Goal: Find specific page/section: Find specific page/section

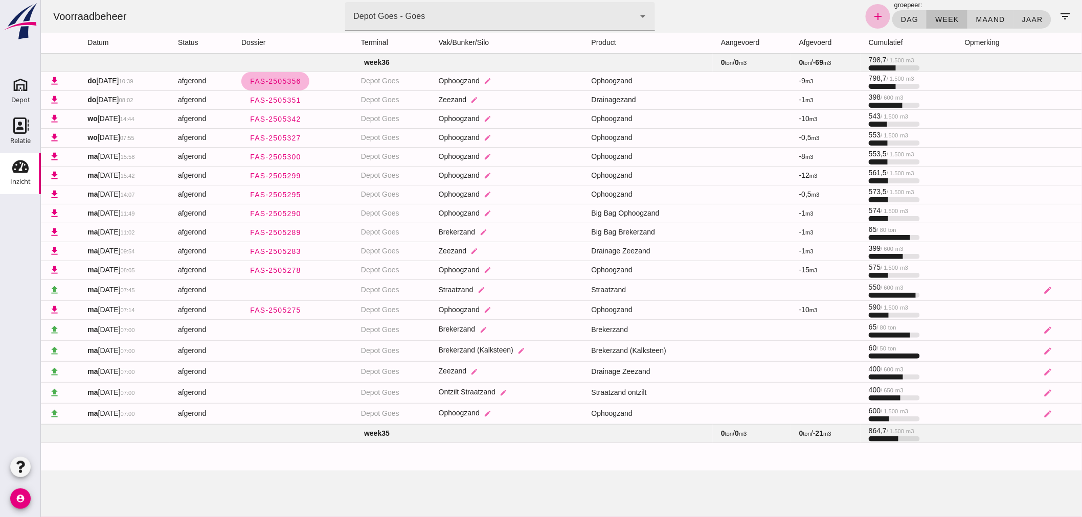
click at [290, 80] on span "FAS-2505356" at bounding box center [275, 81] width 52 height 8
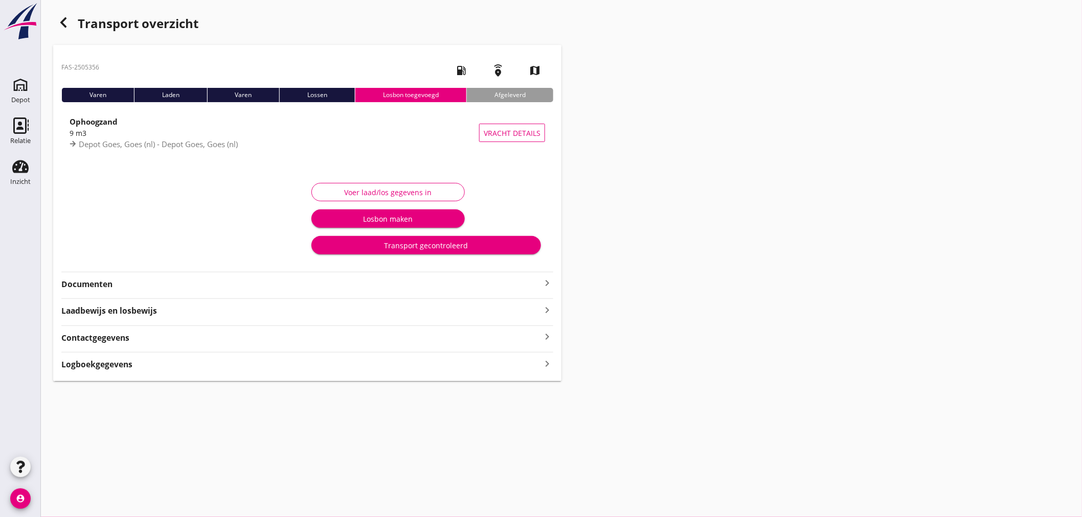
click at [226, 311] on strong "Laadbewijs en losbewijs" at bounding box center [301, 311] width 480 height 12
click at [546, 308] on icon "keyboard_arrow_up" at bounding box center [547, 310] width 12 height 12
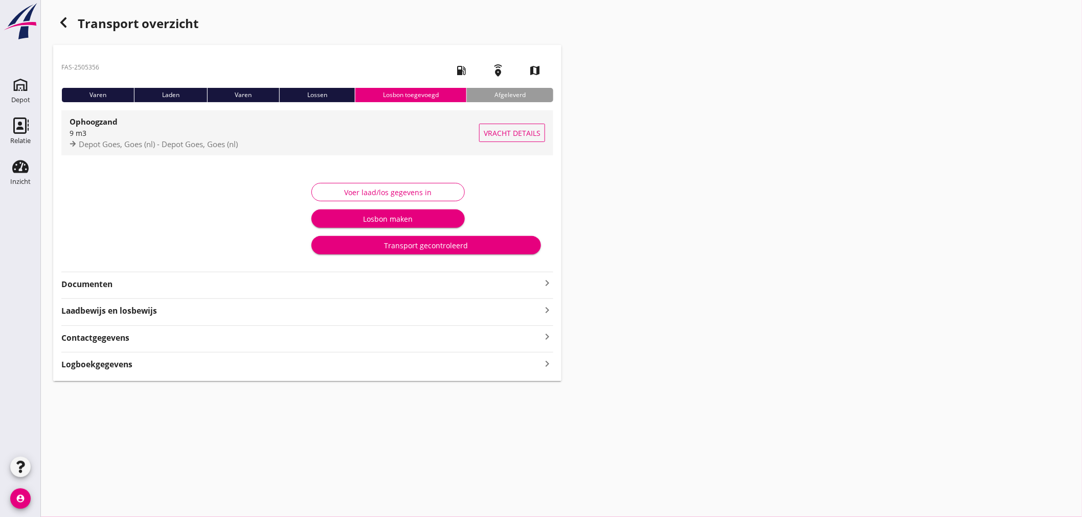
click at [508, 131] on span "Vracht details" at bounding box center [512, 133] width 57 height 11
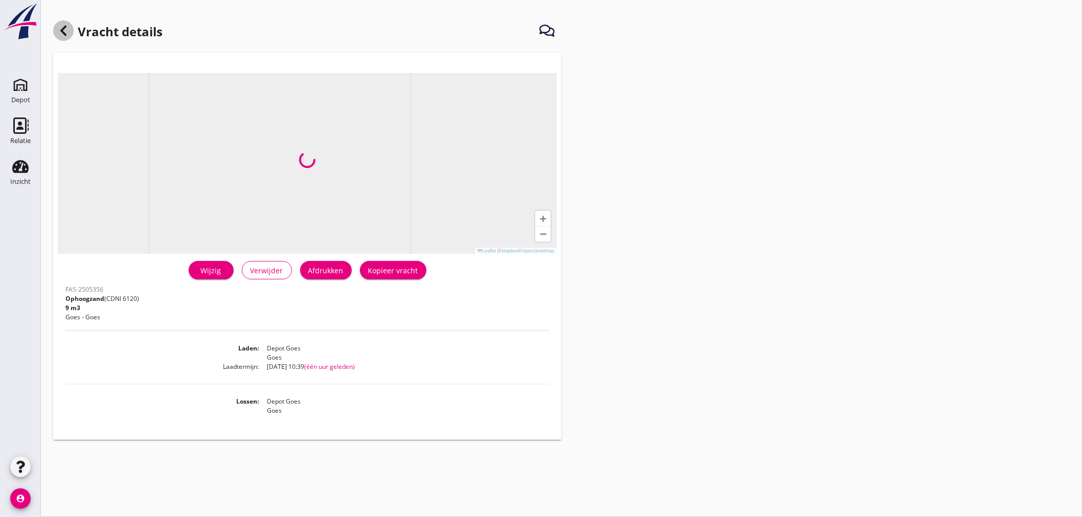
click at [65, 31] on icon at bounding box center [63, 31] width 12 height 12
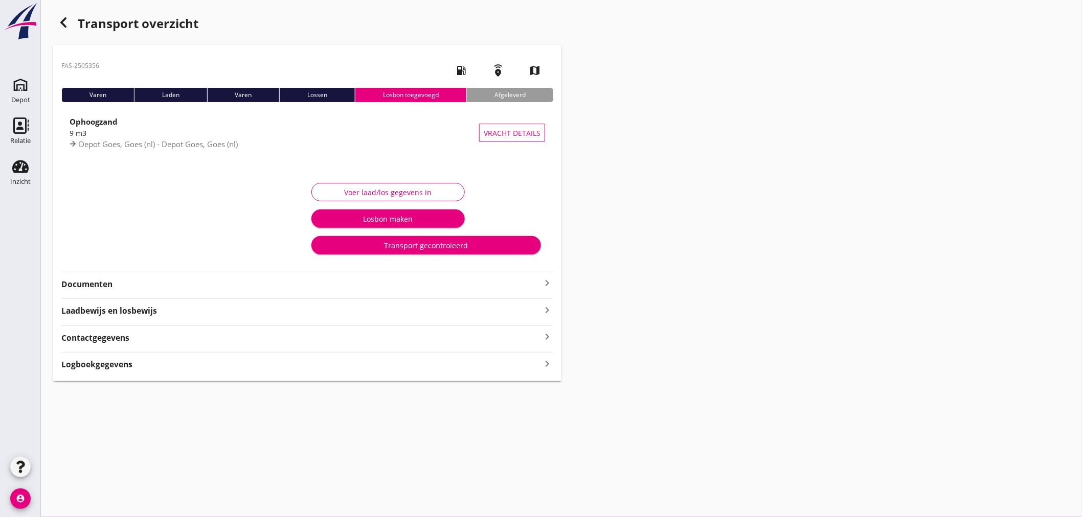
click at [166, 336] on div "Contactgegevens keyboard_arrow_right" at bounding box center [307, 337] width 492 height 14
click at [167, 337] on div "Contactgegevens keyboard_arrow_up" at bounding box center [307, 337] width 492 height 14
click at [175, 364] on div "Logboekgegevens keyboard_arrow_right" at bounding box center [307, 364] width 492 height 14
click at [221, 365] on div "Logboekgegevens keyboard_arrow_up" at bounding box center [307, 364] width 492 height 14
click at [64, 16] on icon "button" at bounding box center [63, 22] width 12 height 12
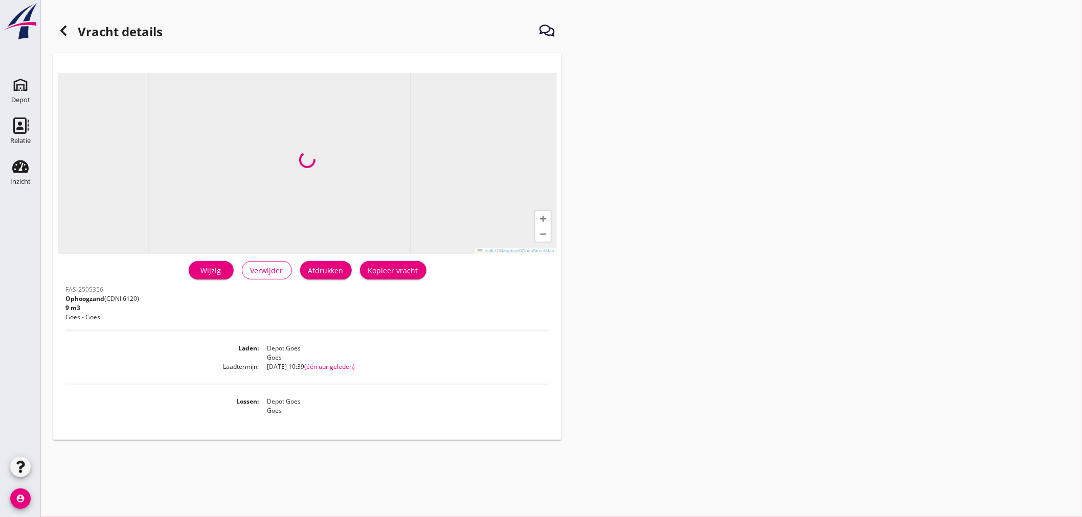
click at [65, 26] on icon at bounding box center [63, 31] width 12 height 12
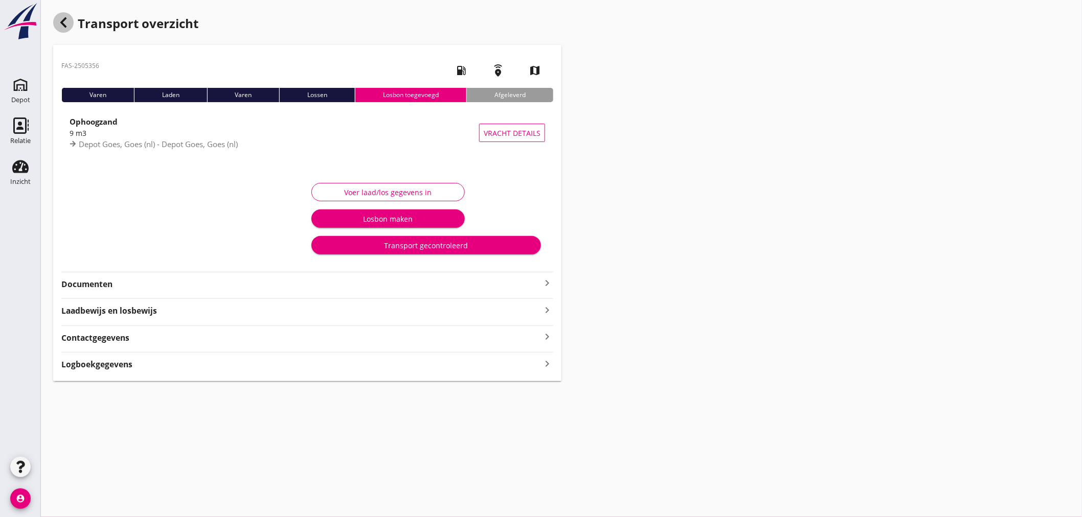
click at [69, 26] on icon "button" at bounding box center [63, 22] width 12 height 12
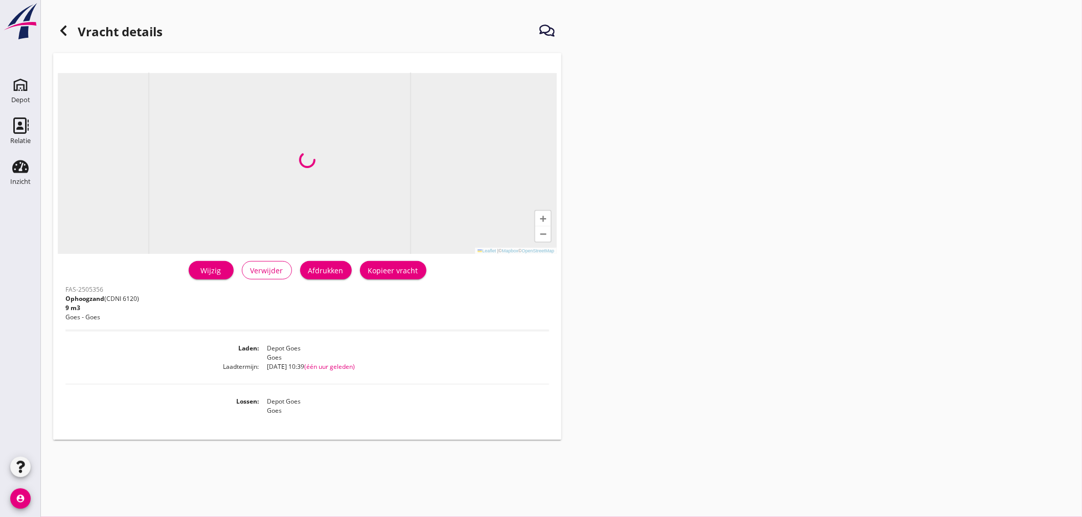
click at [63, 29] on use at bounding box center [63, 31] width 6 height 10
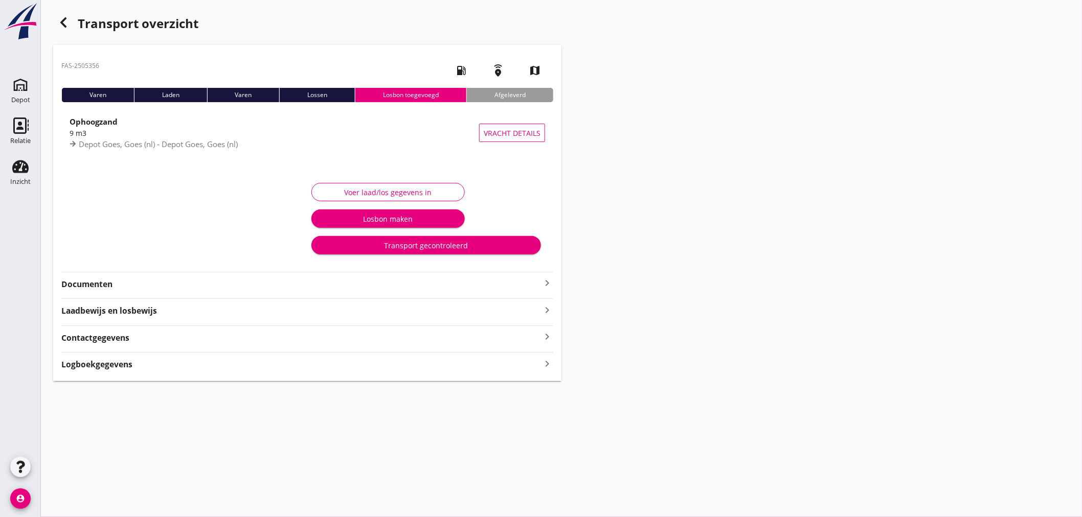
click at [64, 29] on div "button" at bounding box center [63, 22] width 20 height 20
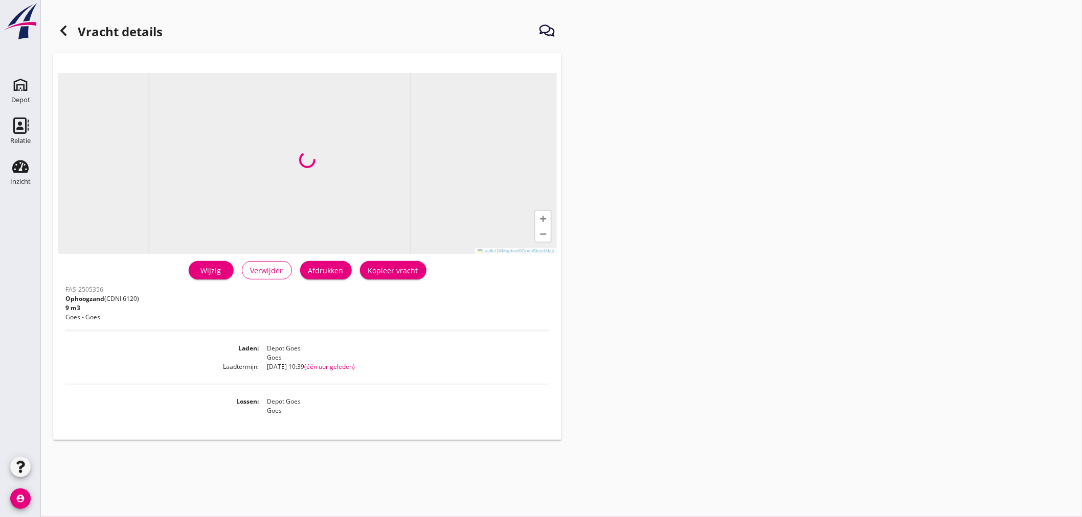
click at [66, 26] on icon at bounding box center [63, 31] width 12 height 12
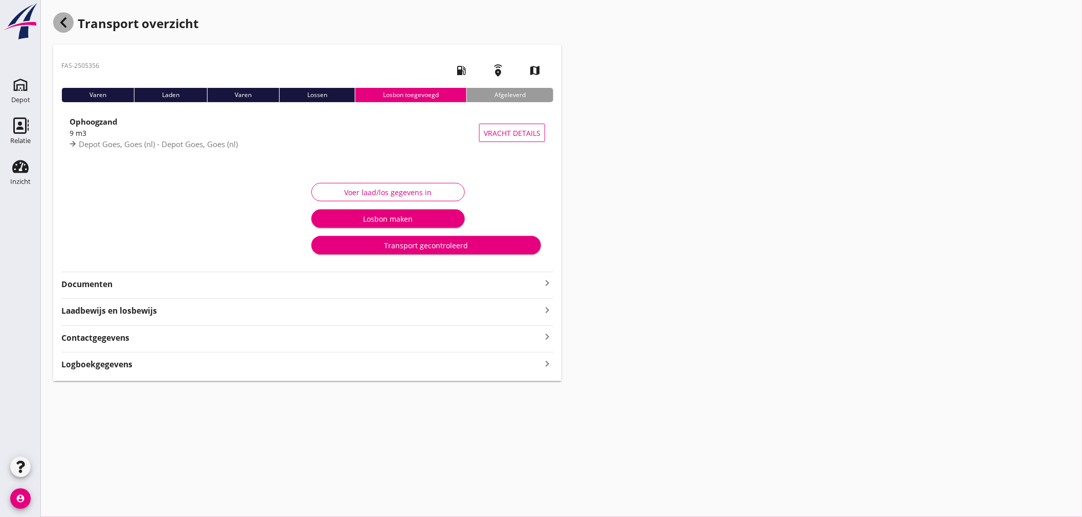
click at [69, 26] on icon "button" at bounding box center [63, 22] width 12 height 12
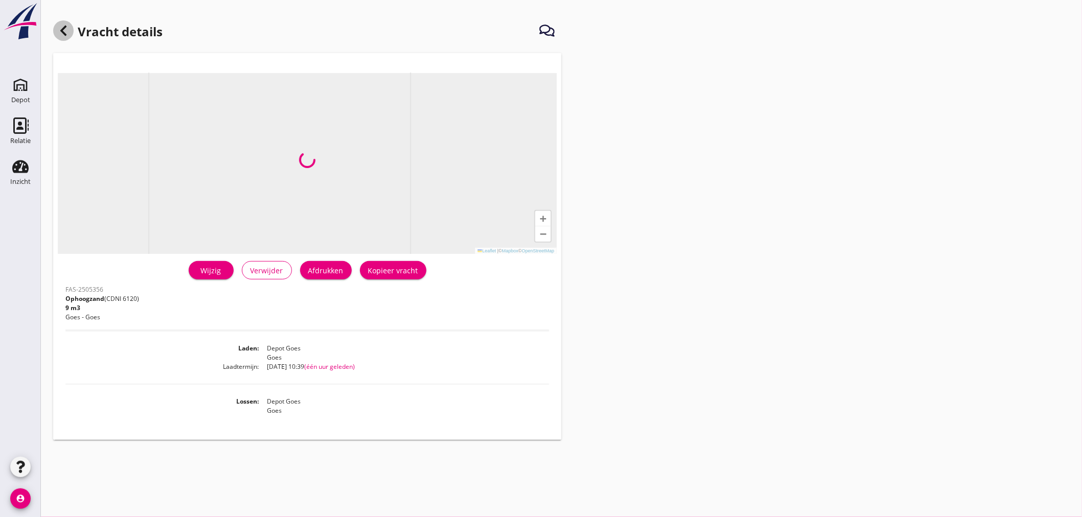
click at [67, 26] on icon at bounding box center [63, 31] width 12 height 12
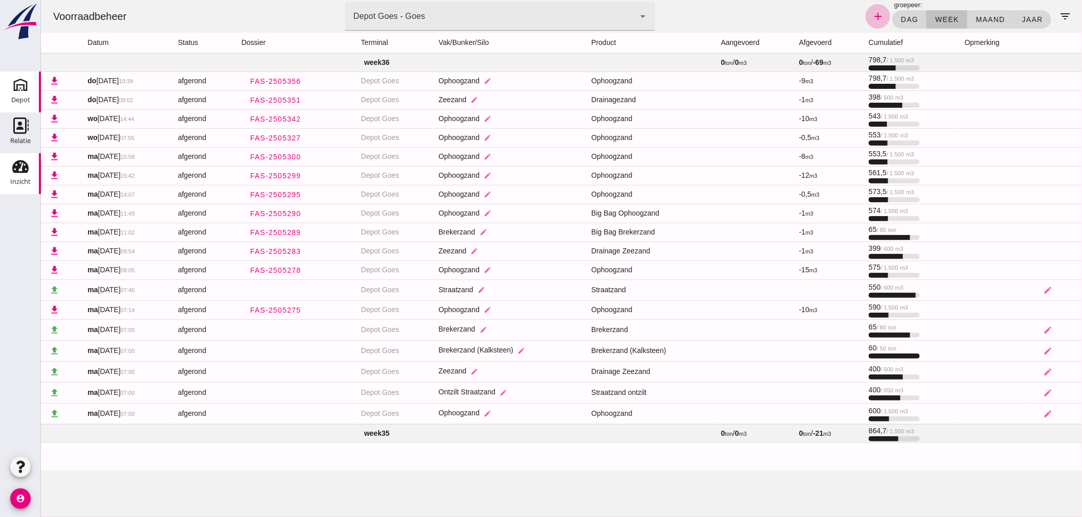
click at [22, 90] on use at bounding box center [20, 85] width 16 height 16
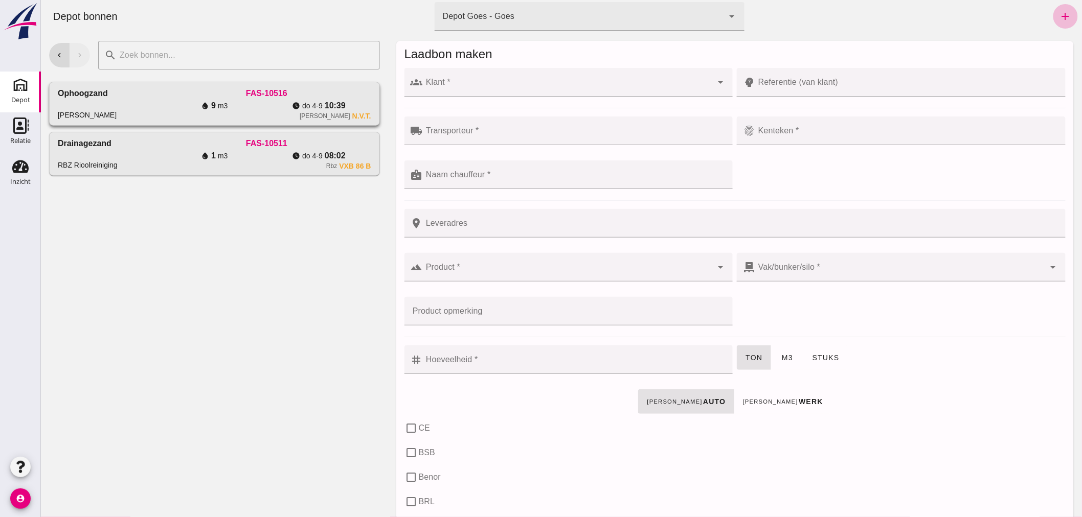
click at [258, 112] on div "[PERSON_NAME] N.v.t." at bounding box center [266, 116] width 209 height 8
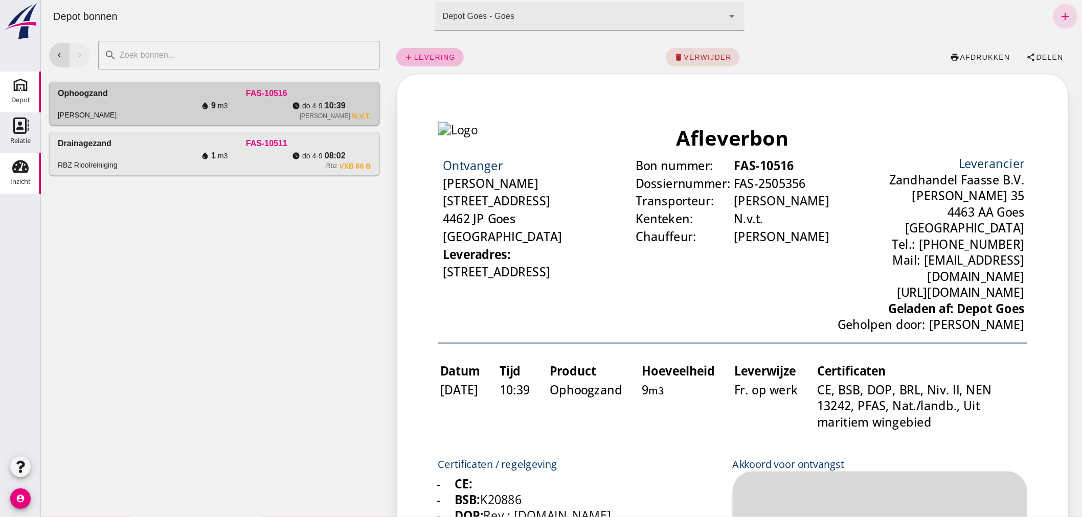
click at [19, 172] on use at bounding box center [20, 167] width 16 height 13
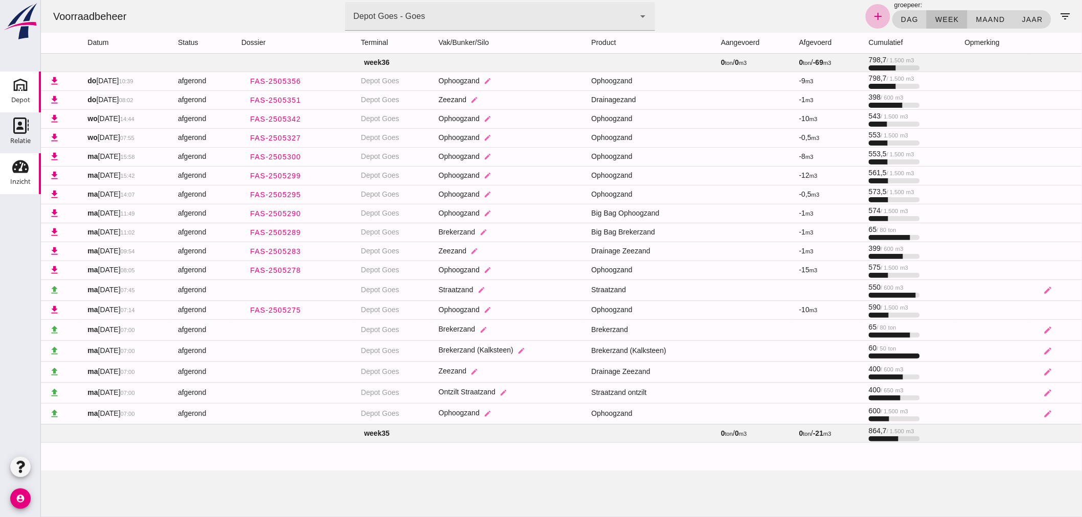
click at [26, 94] on div "Depot" at bounding box center [20, 100] width 19 height 14
